Goal: Task Accomplishment & Management: Use online tool/utility

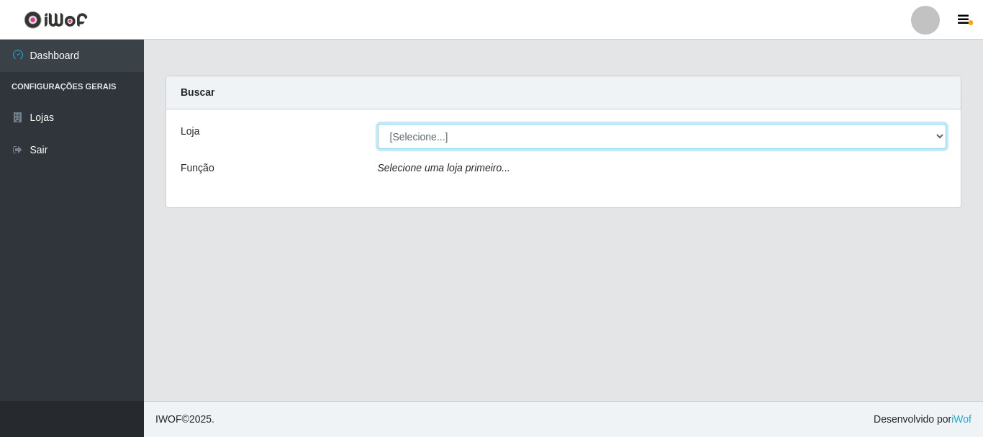
click at [939, 139] on select "[Selecione...] Nordestão - Alecrim" at bounding box center [662, 136] width 569 height 25
select select "453"
click at [378, 124] on select "[Selecione...] Nordestão - Alecrim" at bounding box center [662, 136] width 569 height 25
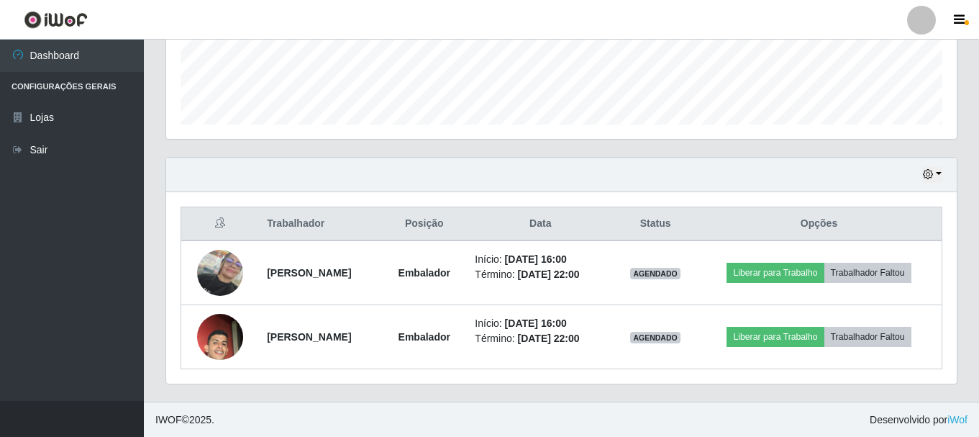
scroll to position [391, 0]
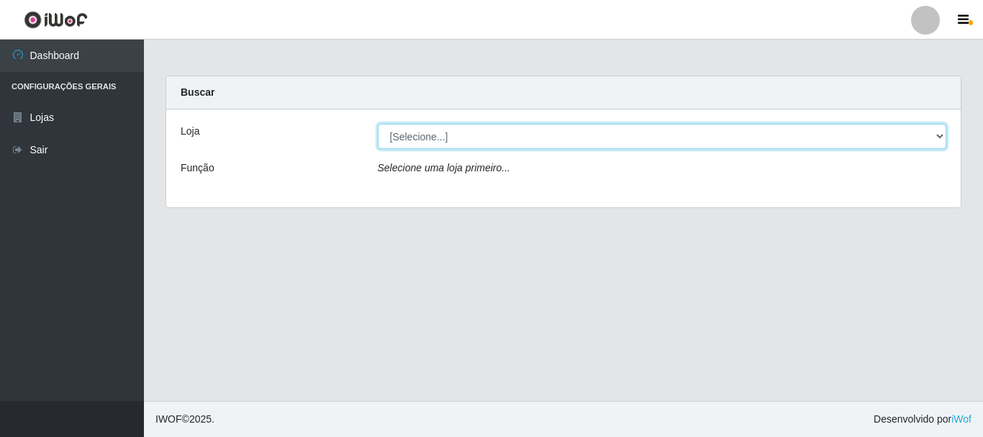
click at [940, 136] on select "[Selecione...] Nordestão - Alecrim" at bounding box center [662, 136] width 569 height 25
select select "453"
click at [378, 124] on select "[Selecione...] Nordestão - Alecrim" at bounding box center [662, 136] width 569 height 25
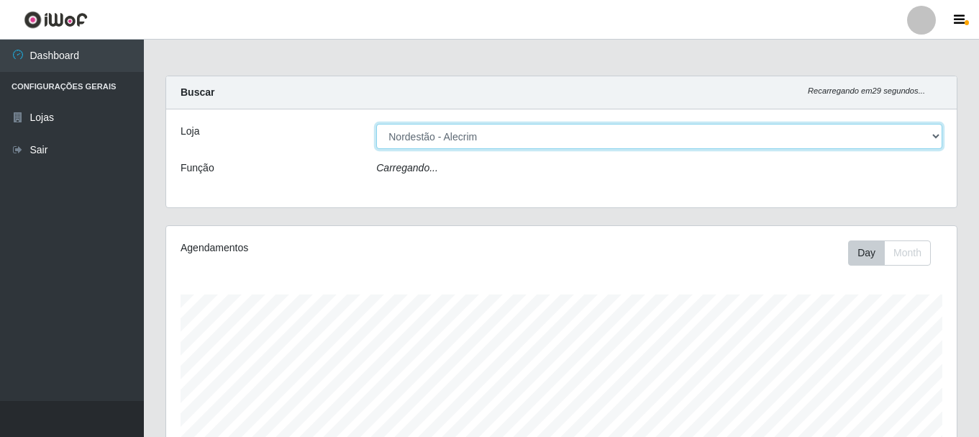
scroll to position [299, 791]
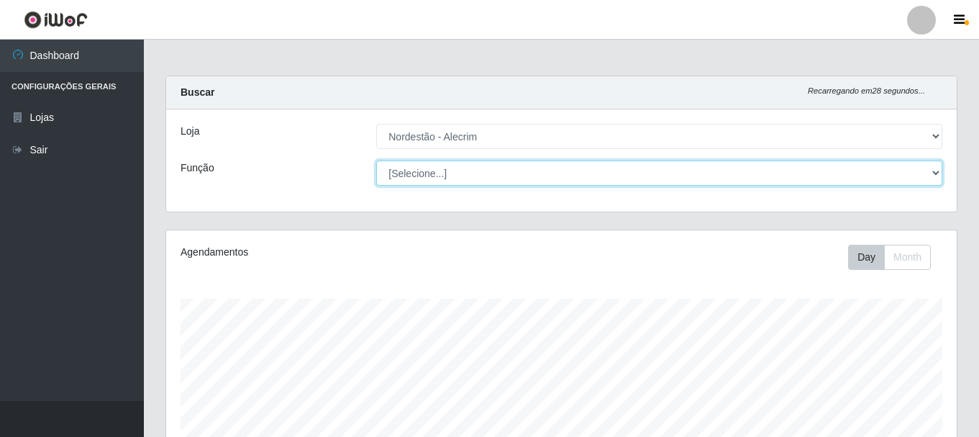
click at [937, 162] on select "[Selecione...] Balconista + Balconista de Padaria Balconista de Padaria ++ Emba…" at bounding box center [659, 172] width 566 height 25
select select "1"
click at [376, 160] on select "[Selecione...] Balconista + Balconista de Padaria Balconista de Padaria ++ Emba…" at bounding box center [659, 172] width 566 height 25
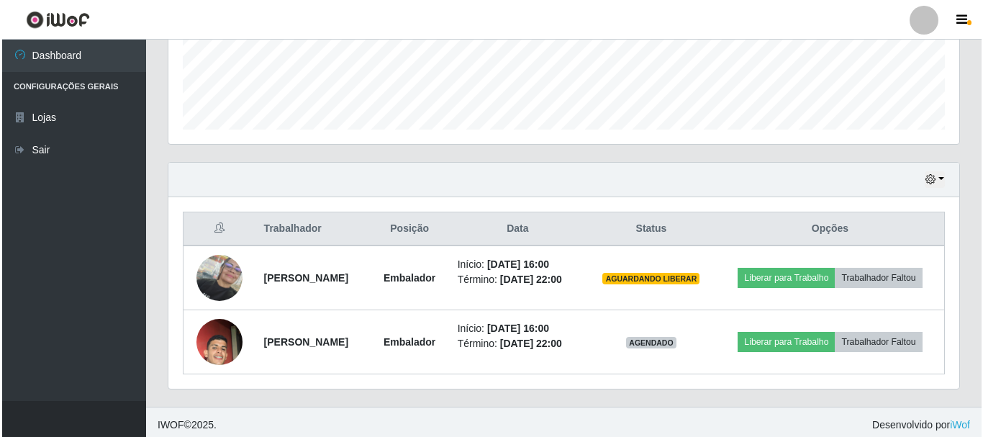
scroll to position [391, 0]
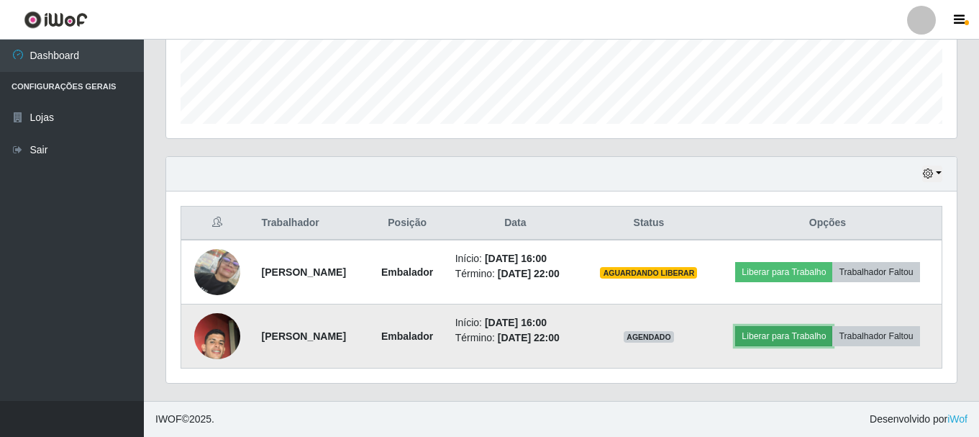
click at [827, 330] on button "Liberar para Trabalho" at bounding box center [783, 336] width 97 height 20
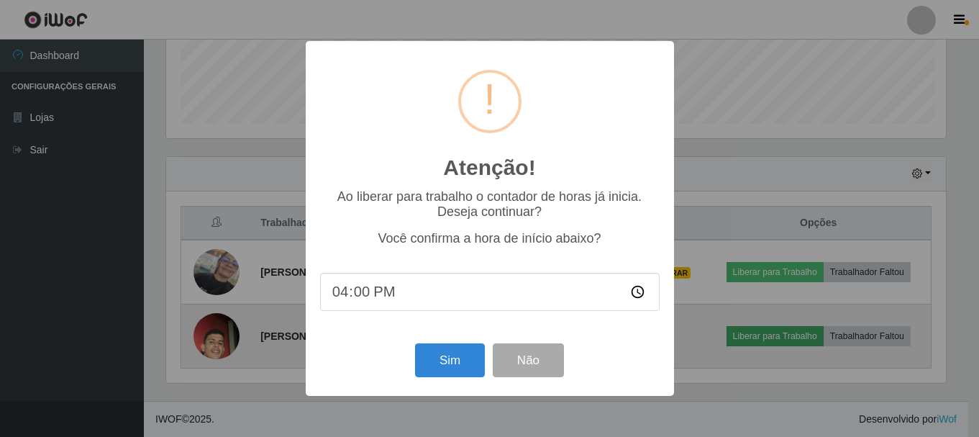
scroll to position [299, 783]
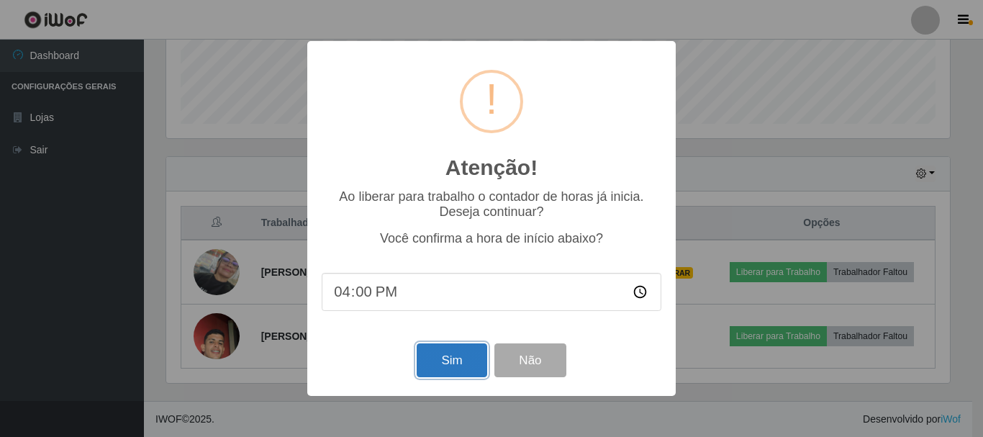
click at [435, 357] on button "Sim" at bounding box center [452, 360] width 70 height 34
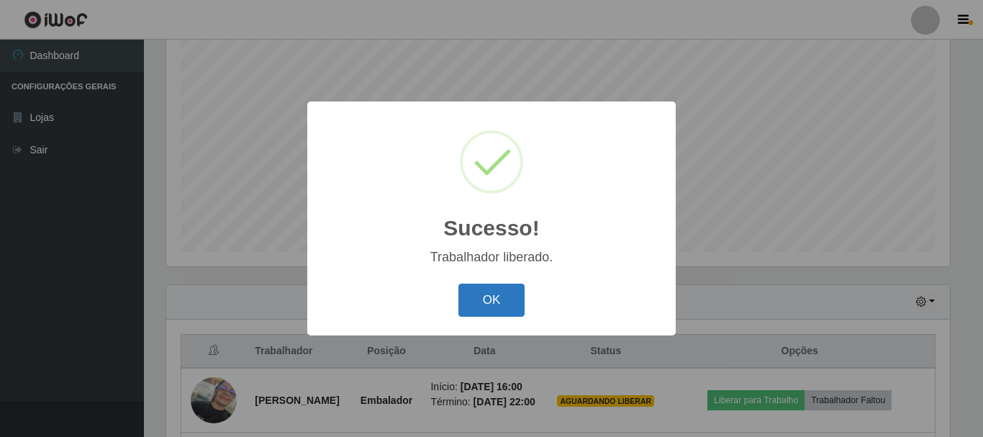
click at [476, 303] on button "OK" at bounding box center [491, 300] width 67 height 34
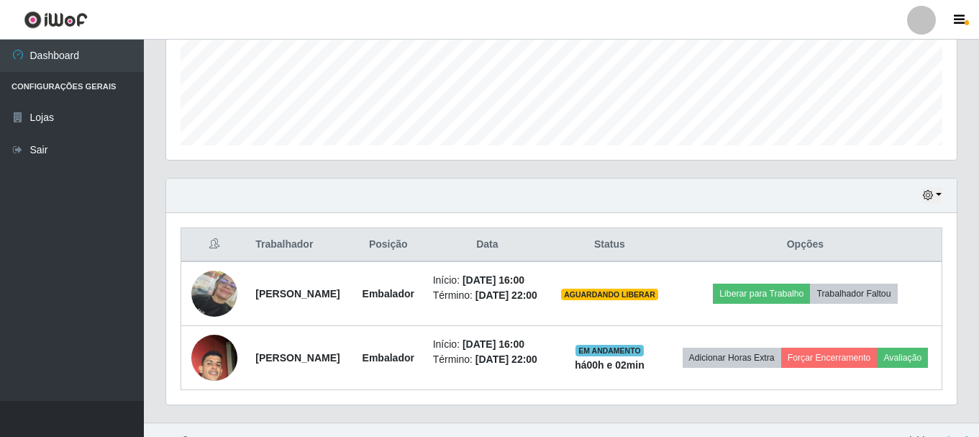
scroll to position [406, 0]
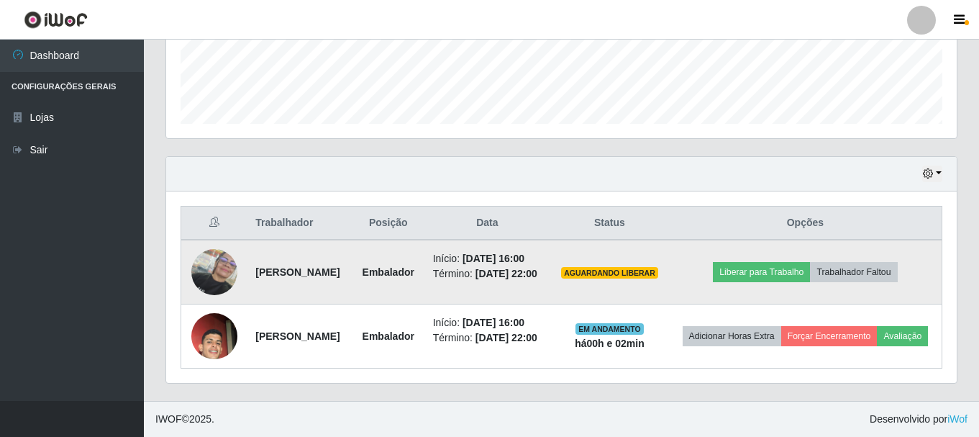
click at [204, 263] on img at bounding box center [214, 272] width 46 height 46
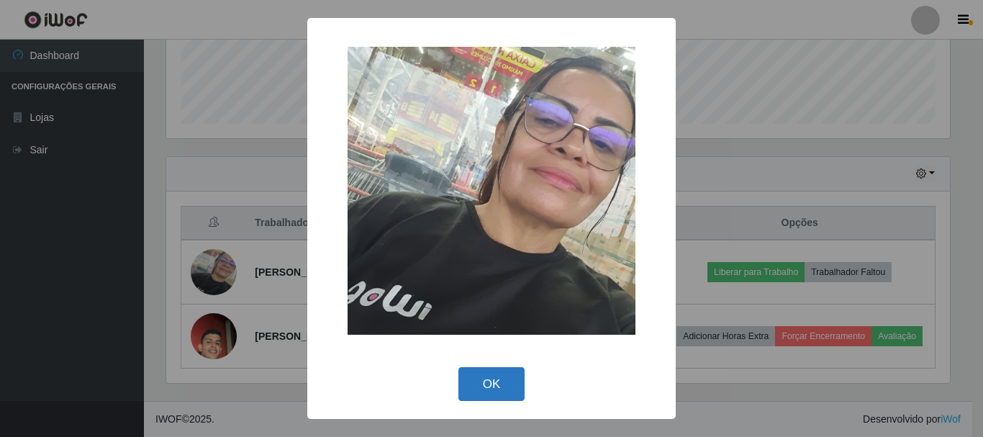
click at [487, 387] on button "OK" at bounding box center [491, 384] width 67 height 34
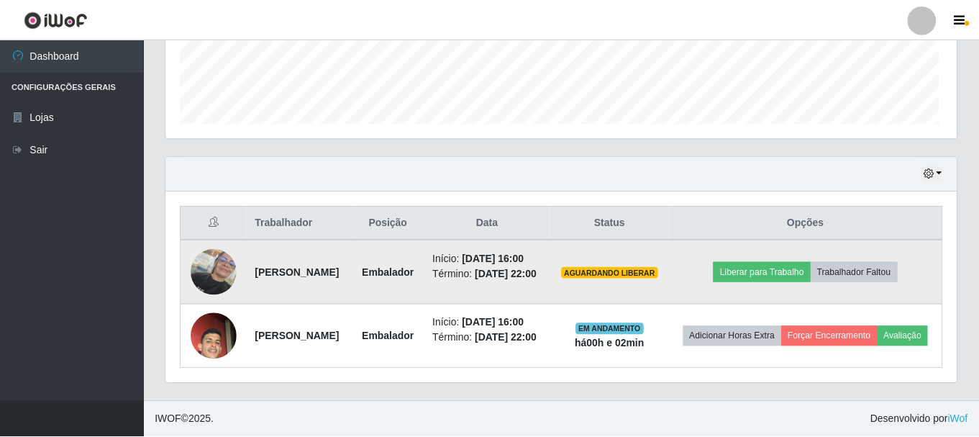
scroll to position [299, 791]
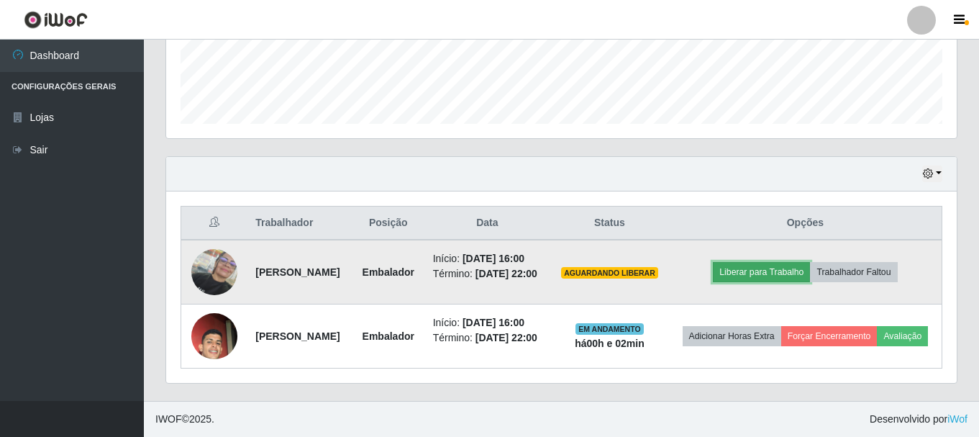
click at [776, 263] on button "Liberar para Trabalho" at bounding box center [761, 272] width 97 height 20
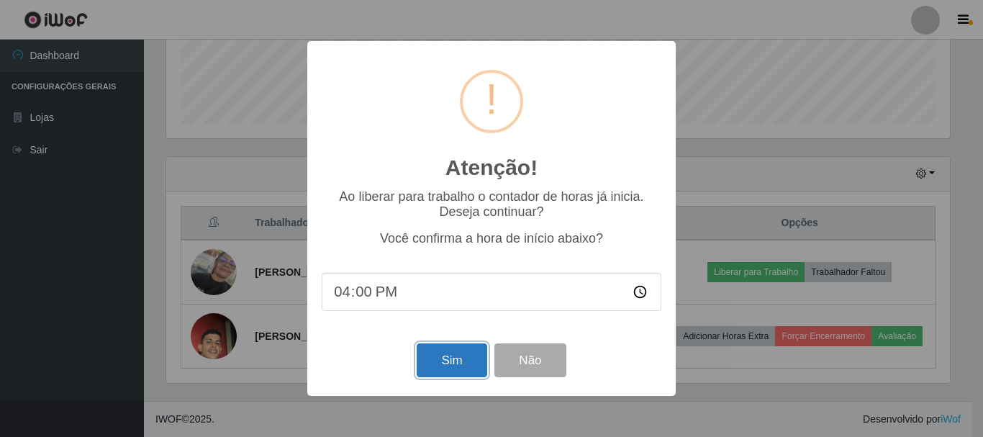
click at [454, 367] on button "Sim" at bounding box center [452, 360] width 70 height 34
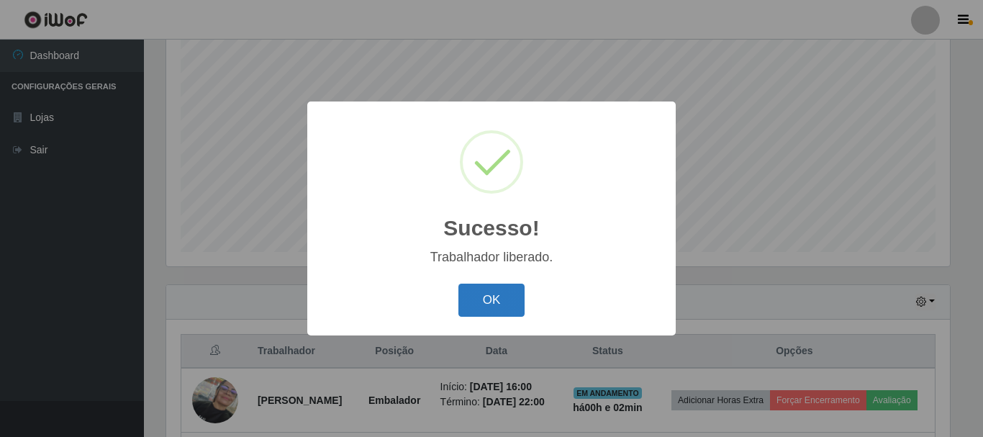
click at [496, 301] on button "OK" at bounding box center [491, 300] width 67 height 34
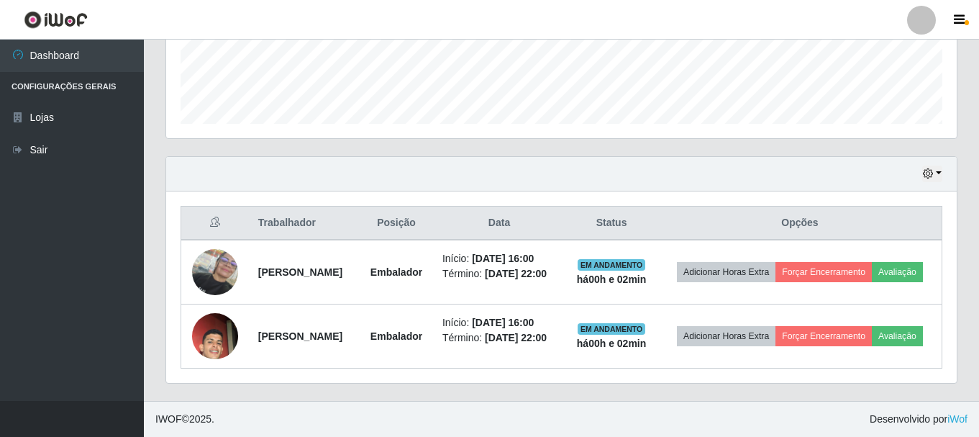
scroll to position [412, 0]
